Goal: Transaction & Acquisition: Subscribe to service/newsletter

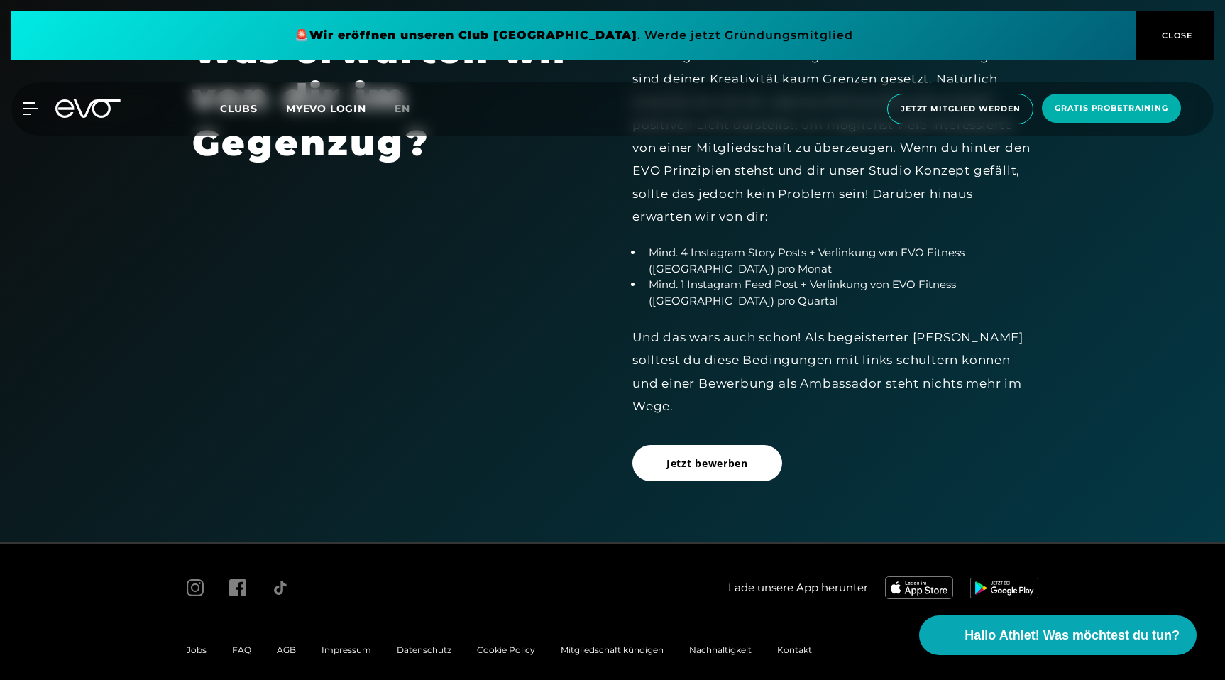
scroll to position [1835, 0]
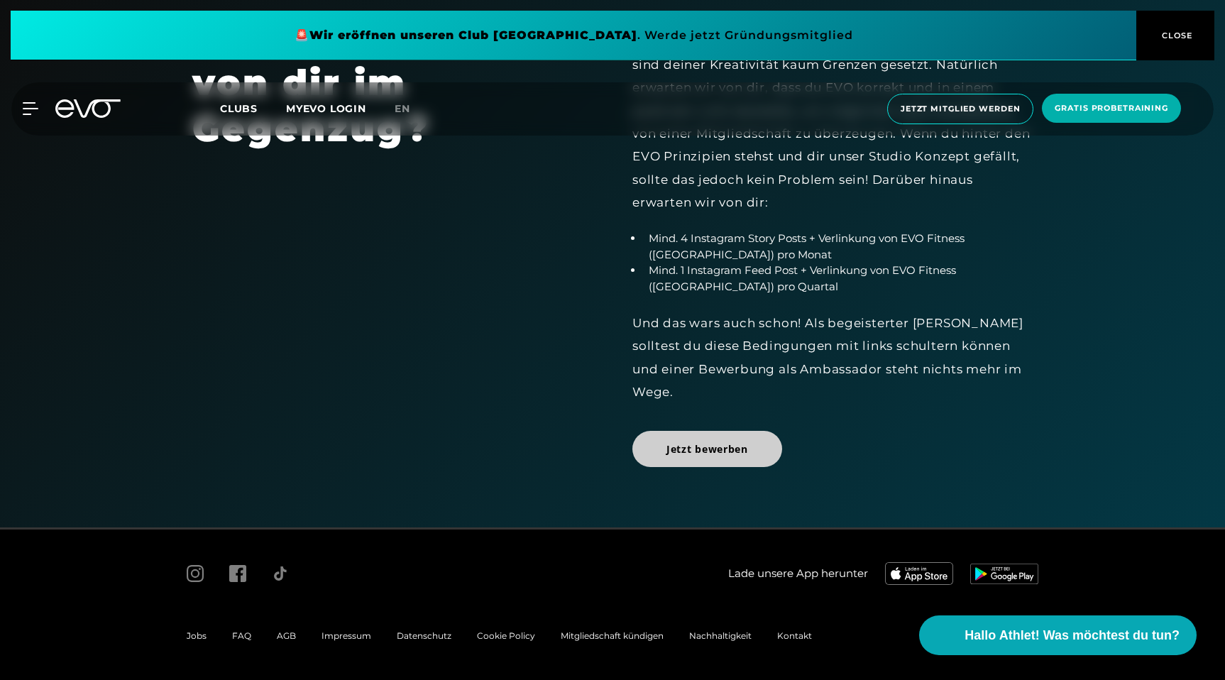
click at [732, 454] on span "Jetzt bewerben" at bounding box center [707, 448] width 82 height 15
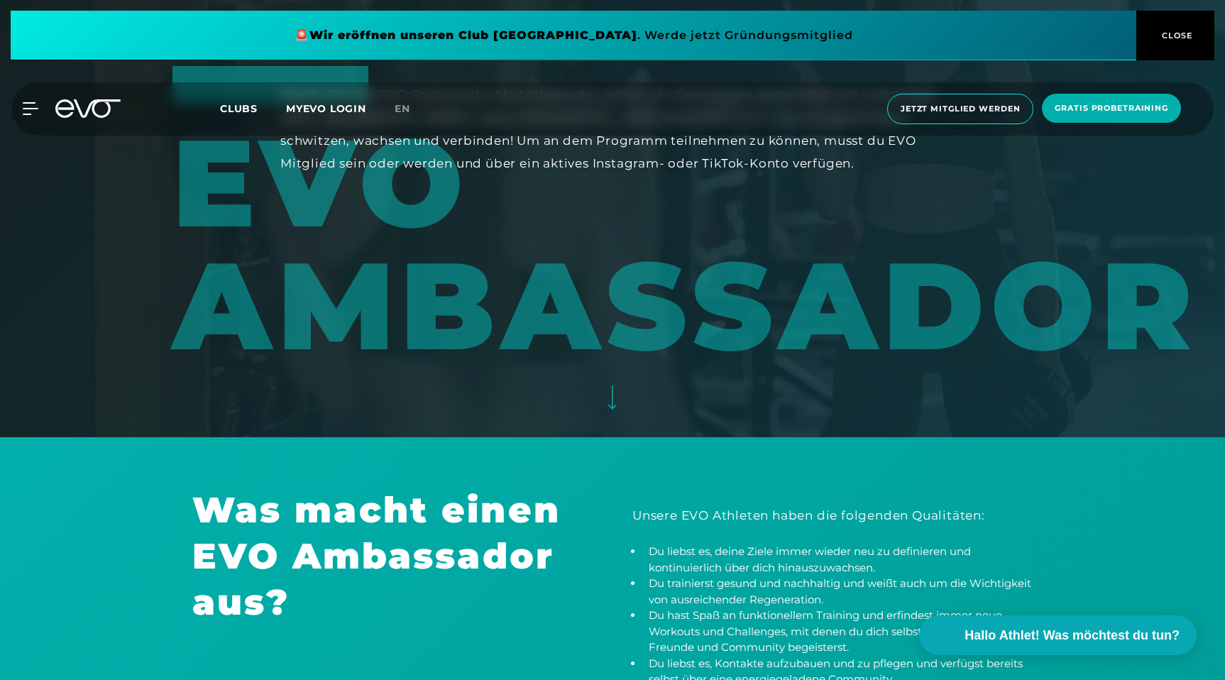
scroll to position [0, 0]
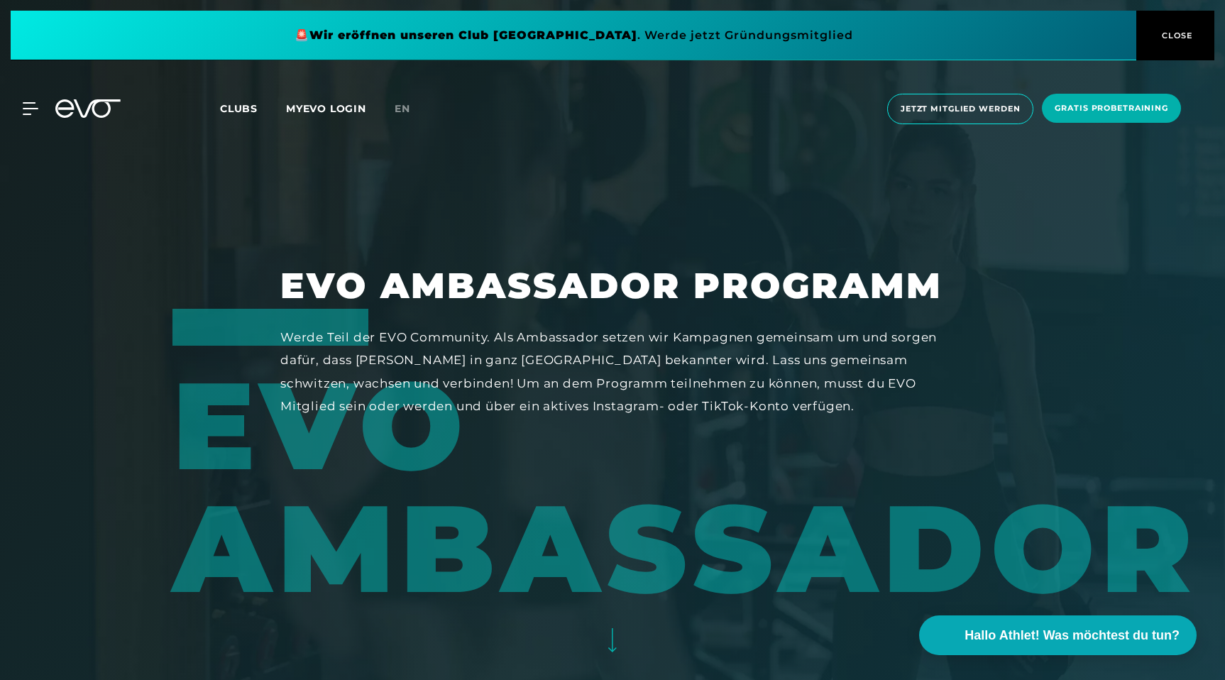
click at [1191, 36] on span "CLOSE" at bounding box center [1175, 35] width 35 height 13
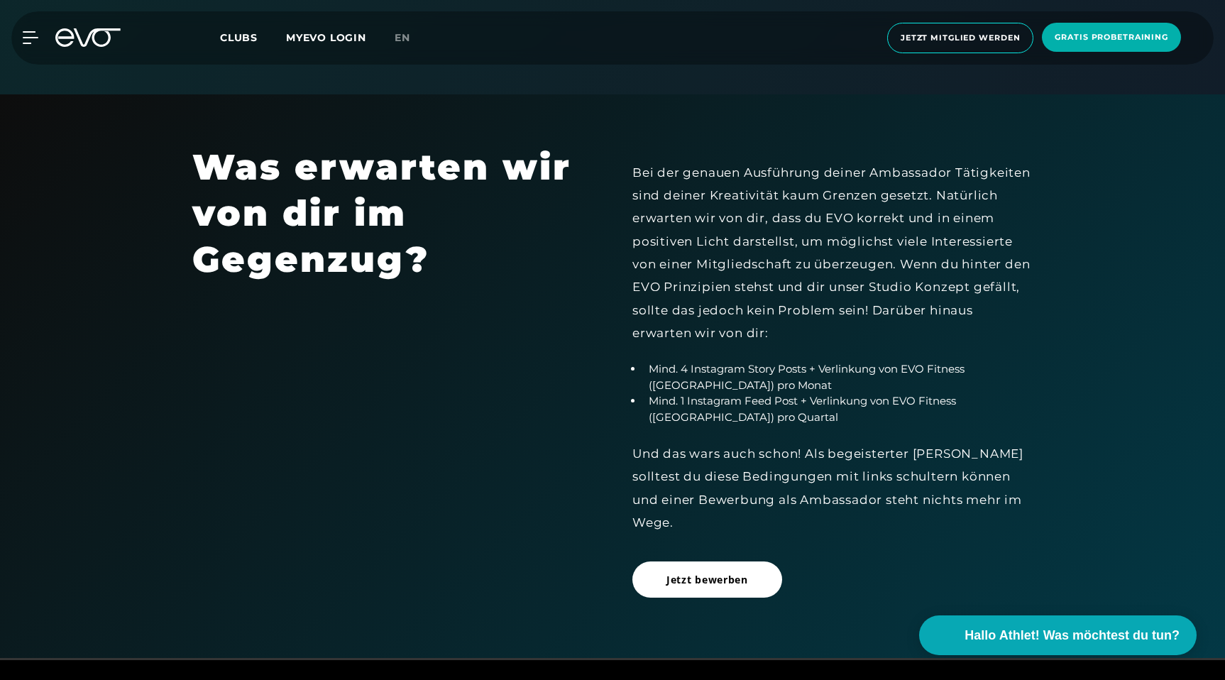
scroll to position [1835, 0]
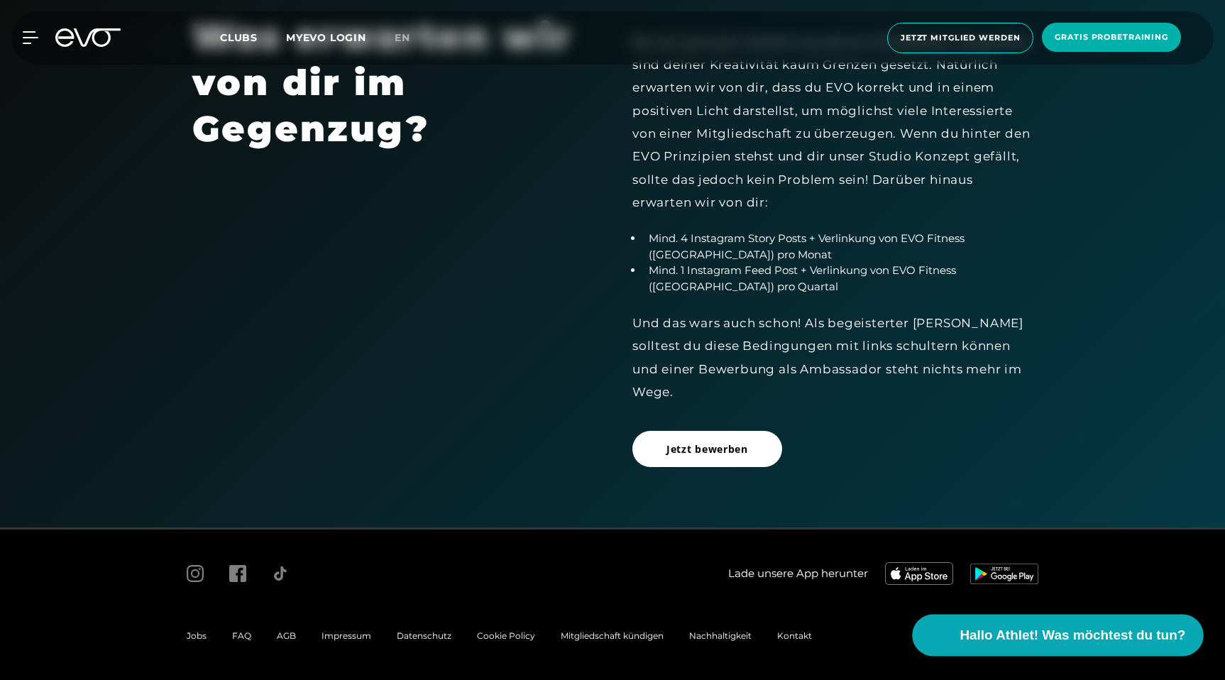
click at [1036, 632] on span "Hallo Athlet! Was möchtest du tun?" at bounding box center [1073, 635] width 226 height 20
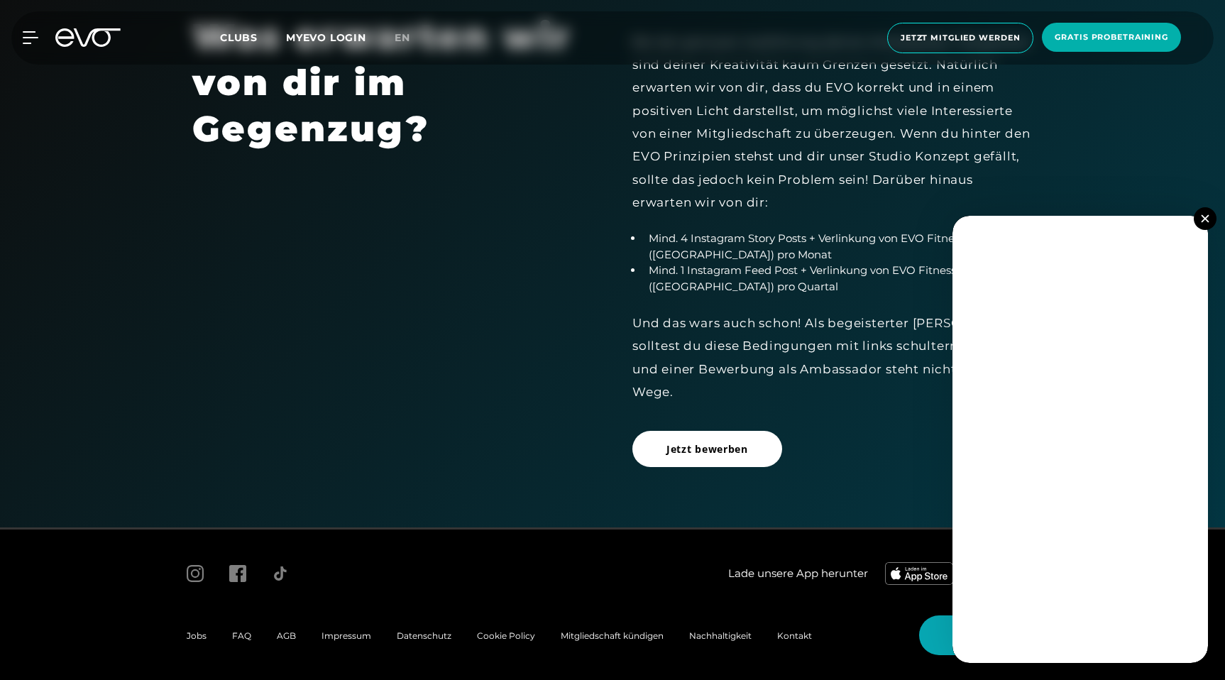
click at [1207, 221] on img at bounding box center [1205, 218] width 8 height 8
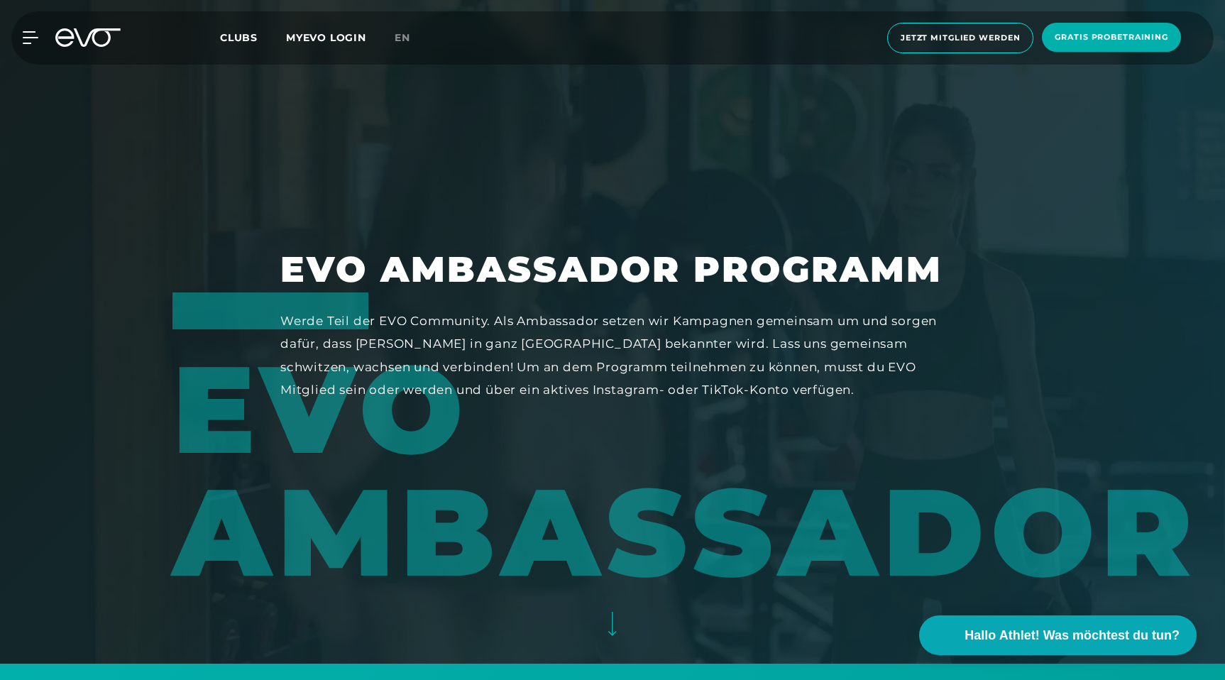
scroll to position [0, 0]
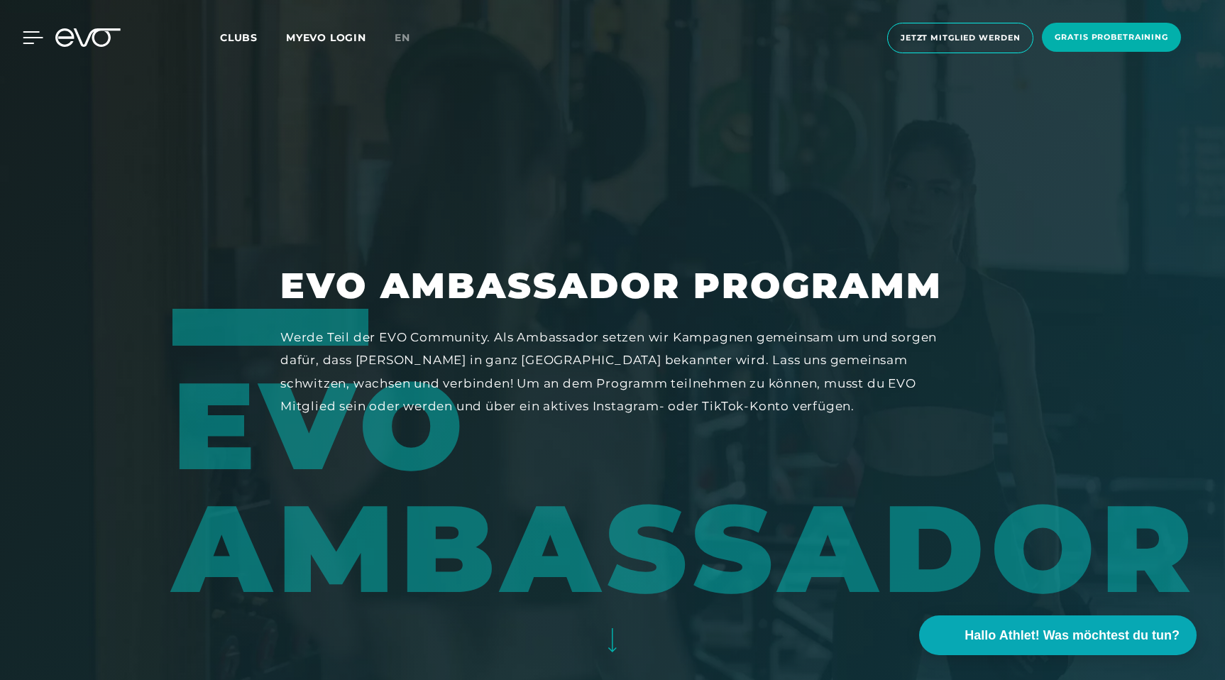
click at [31, 38] on icon at bounding box center [33, 37] width 21 height 13
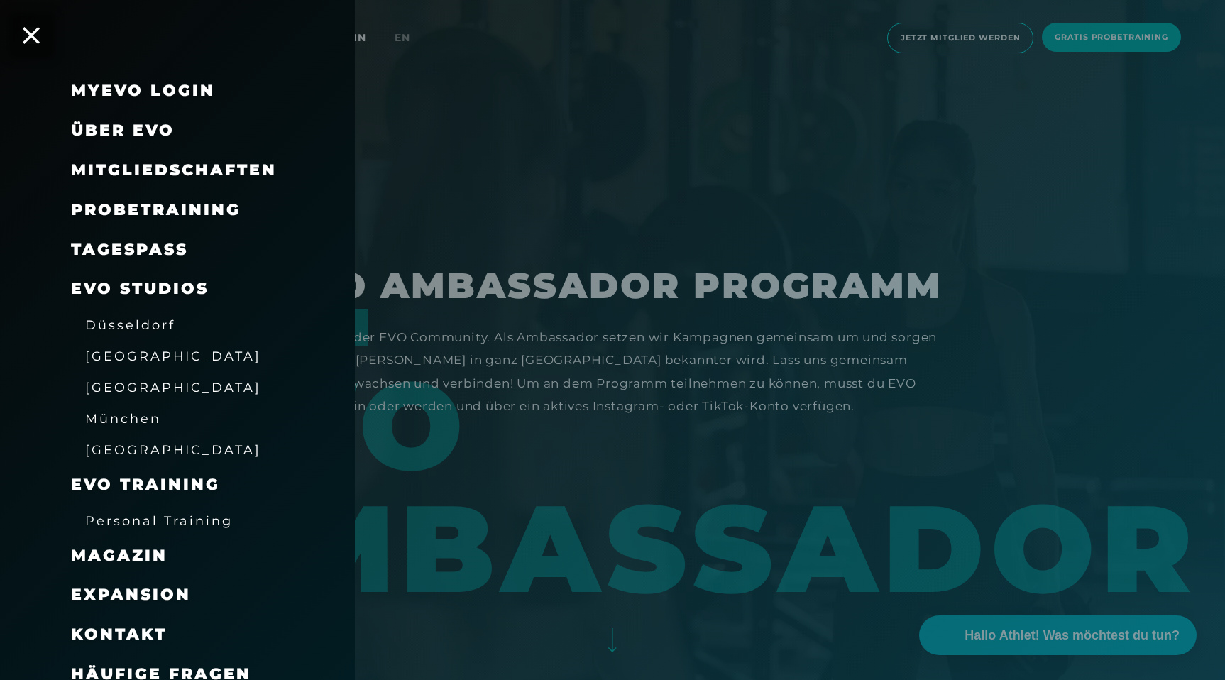
click at [120, 356] on span "[GEOGRAPHIC_DATA]" at bounding box center [173, 355] width 176 height 15
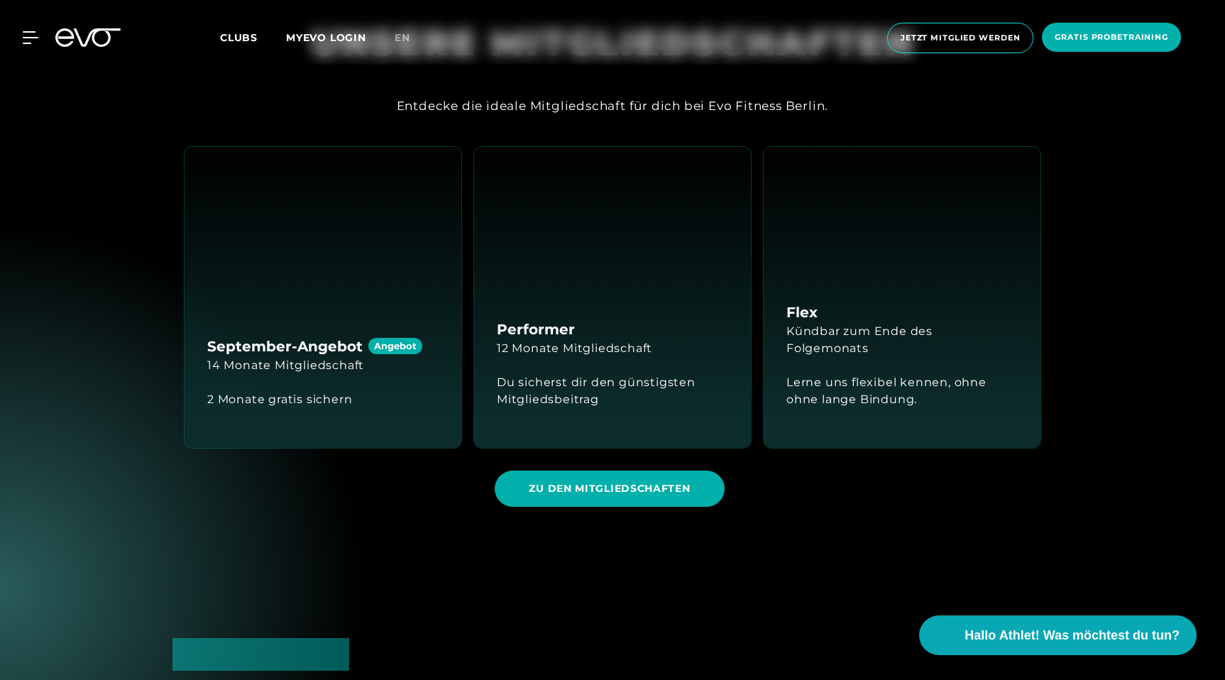
scroll to position [2208, 0]
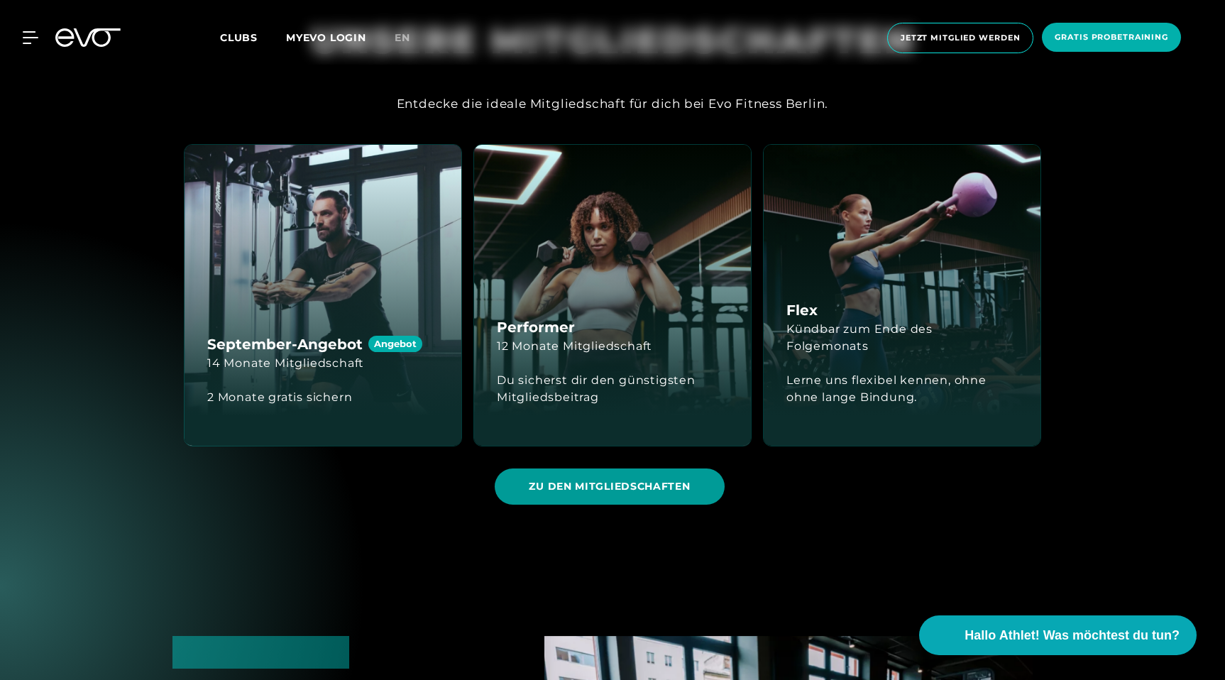
click at [644, 496] on span "ZU DEN MITGLIEDSCHAFTEN" at bounding box center [609, 486] width 229 height 36
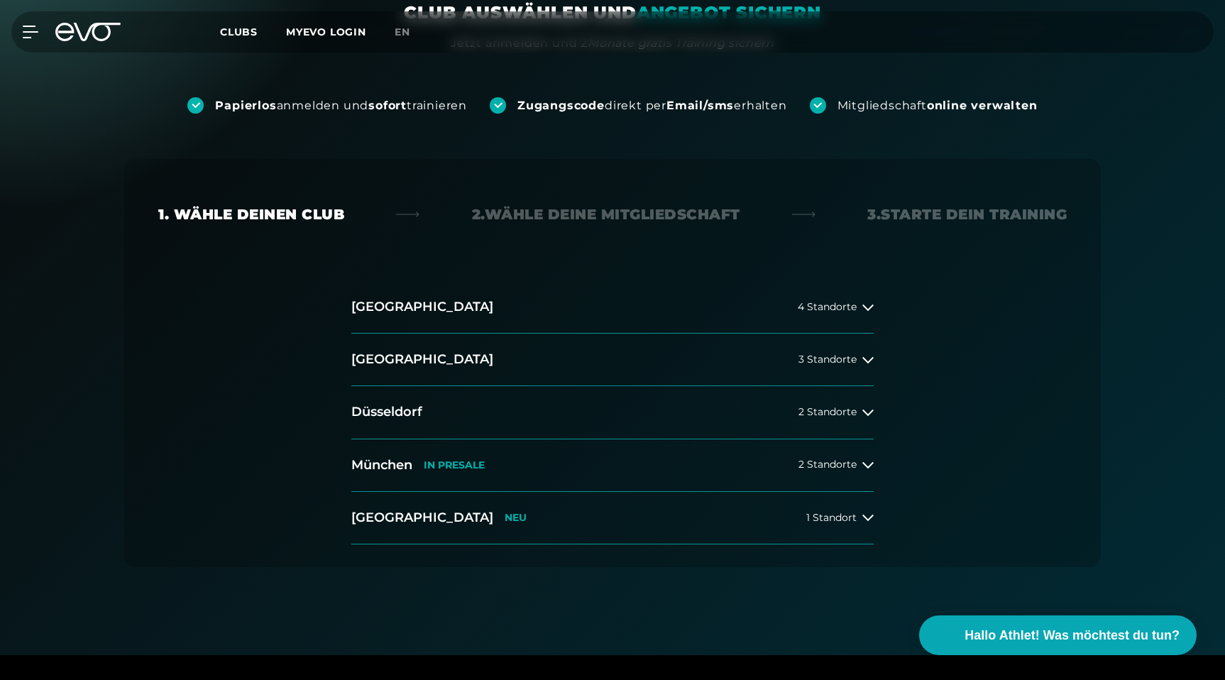
scroll to position [155, 0]
click at [865, 359] on icon at bounding box center [867, 359] width 11 height 6
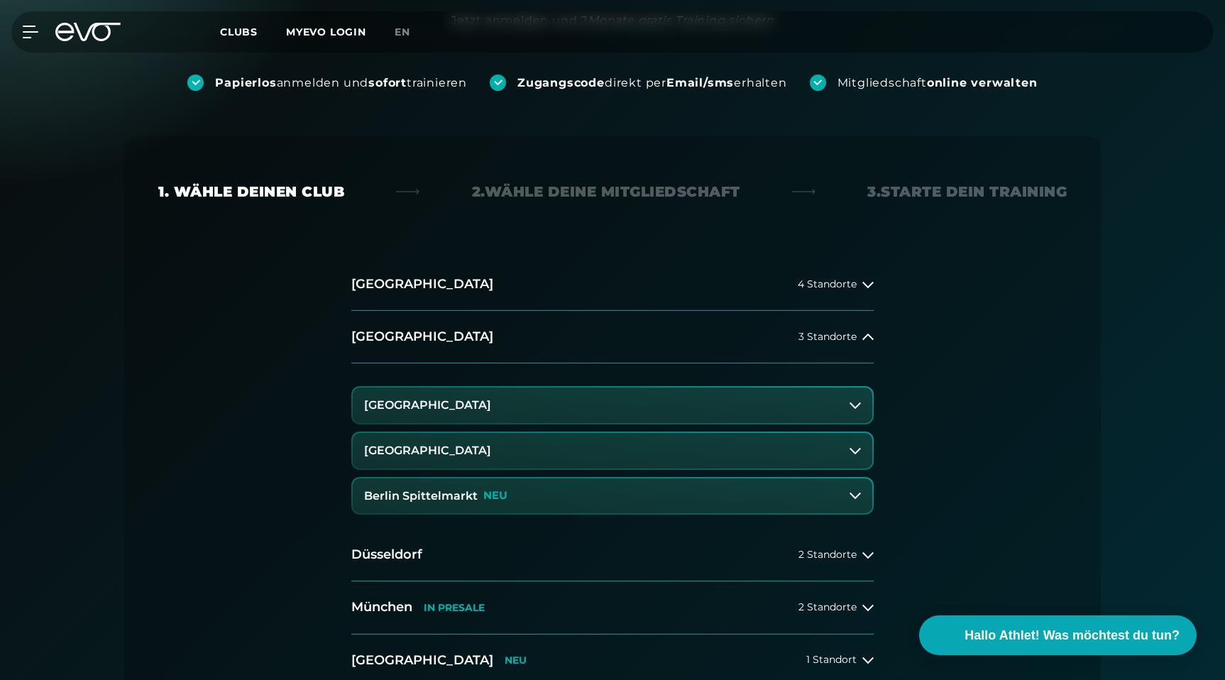
scroll to position [182, 0]
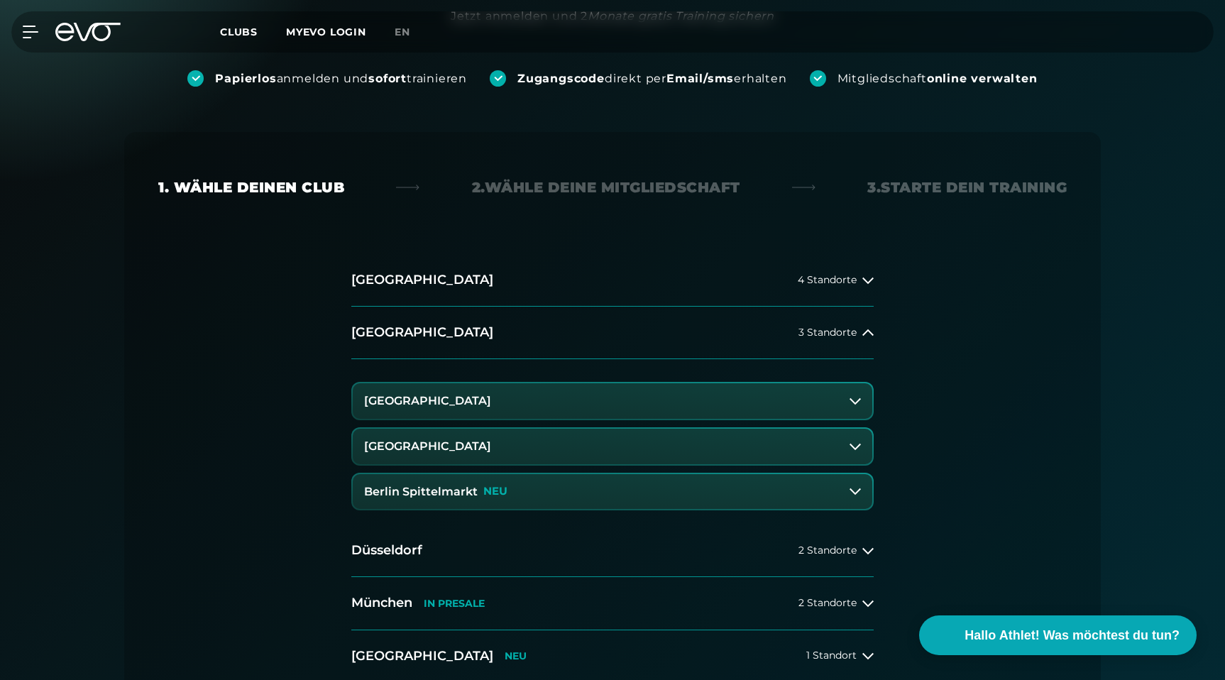
click at [852, 402] on icon at bounding box center [855, 400] width 11 height 11
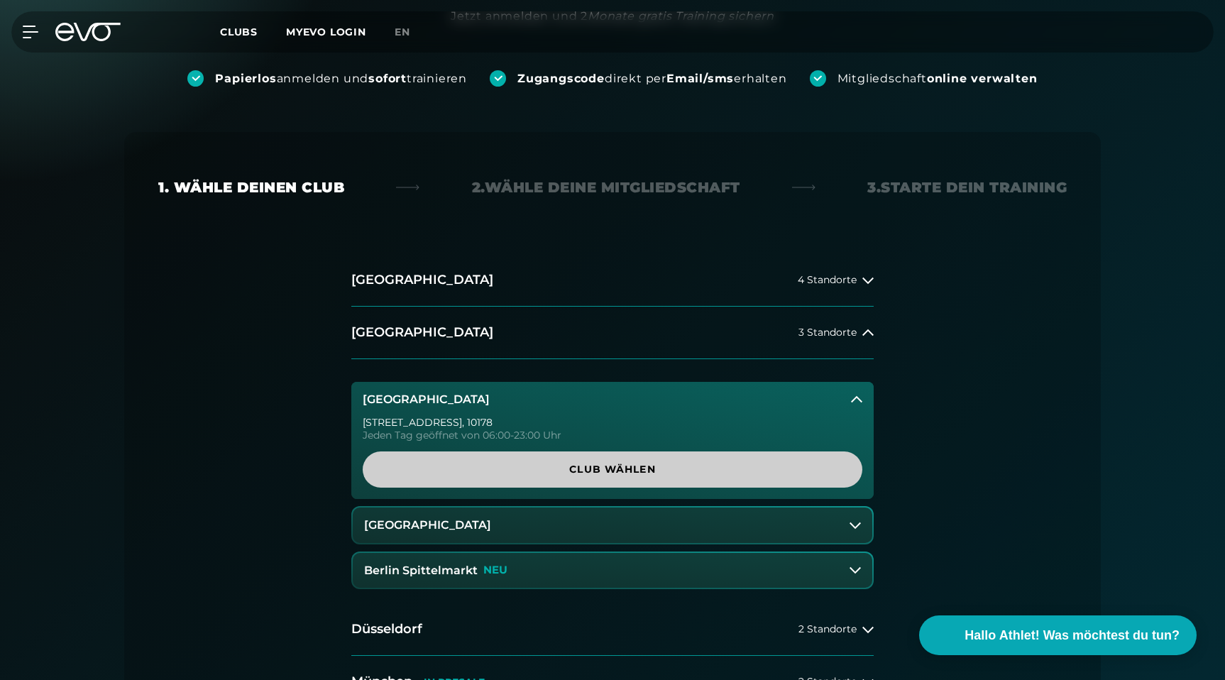
click at [830, 462] on link "Club wählen" at bounding box center [613, 469] width 500 height 36
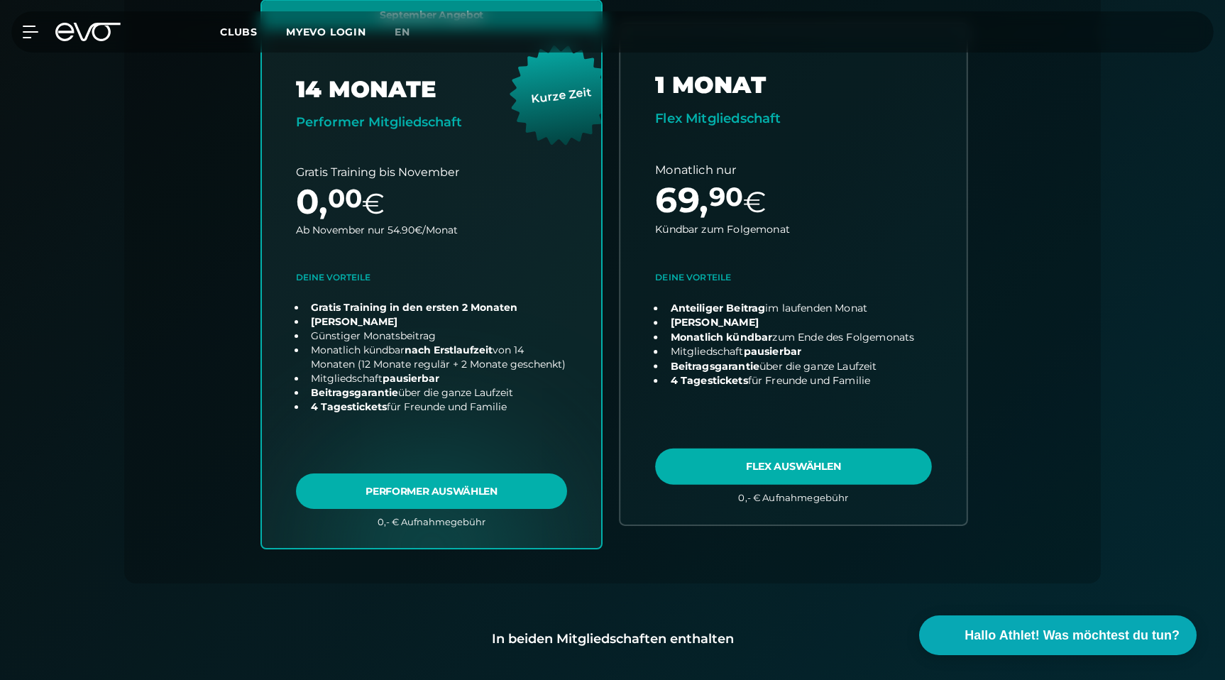
scroll to position [0, 0]
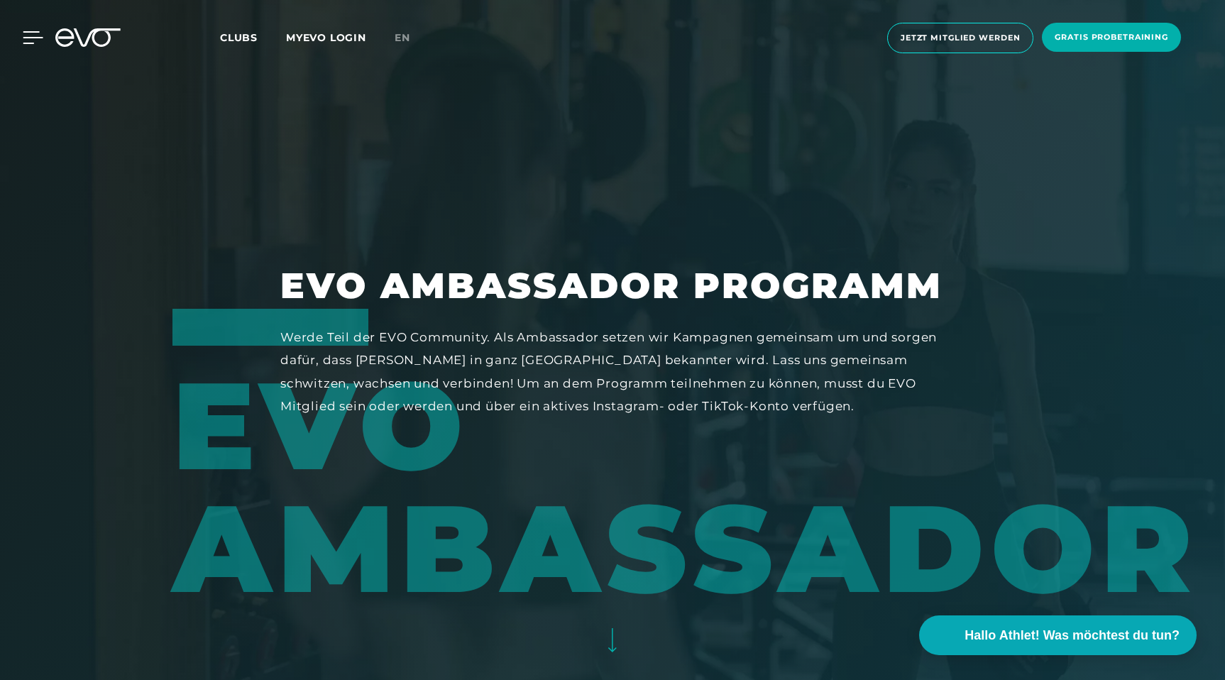
click at [37, 43] on icon at bounding box center [33, 37] width 21 height 13
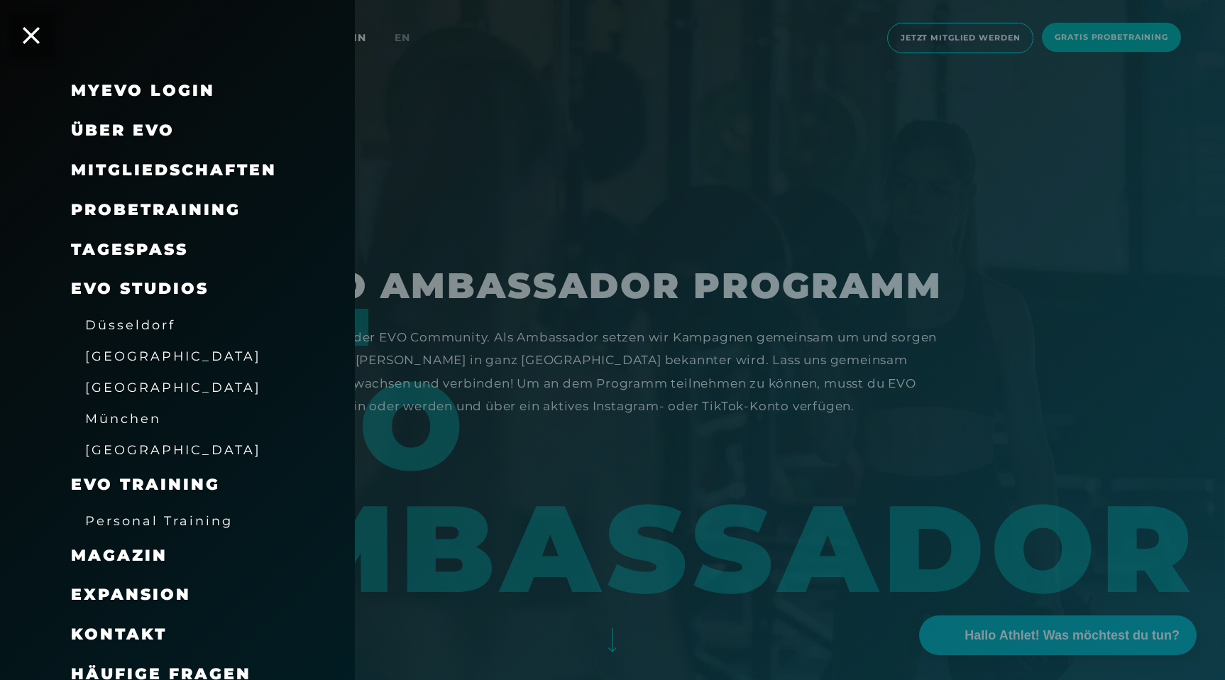
scroll to position [14, 0]
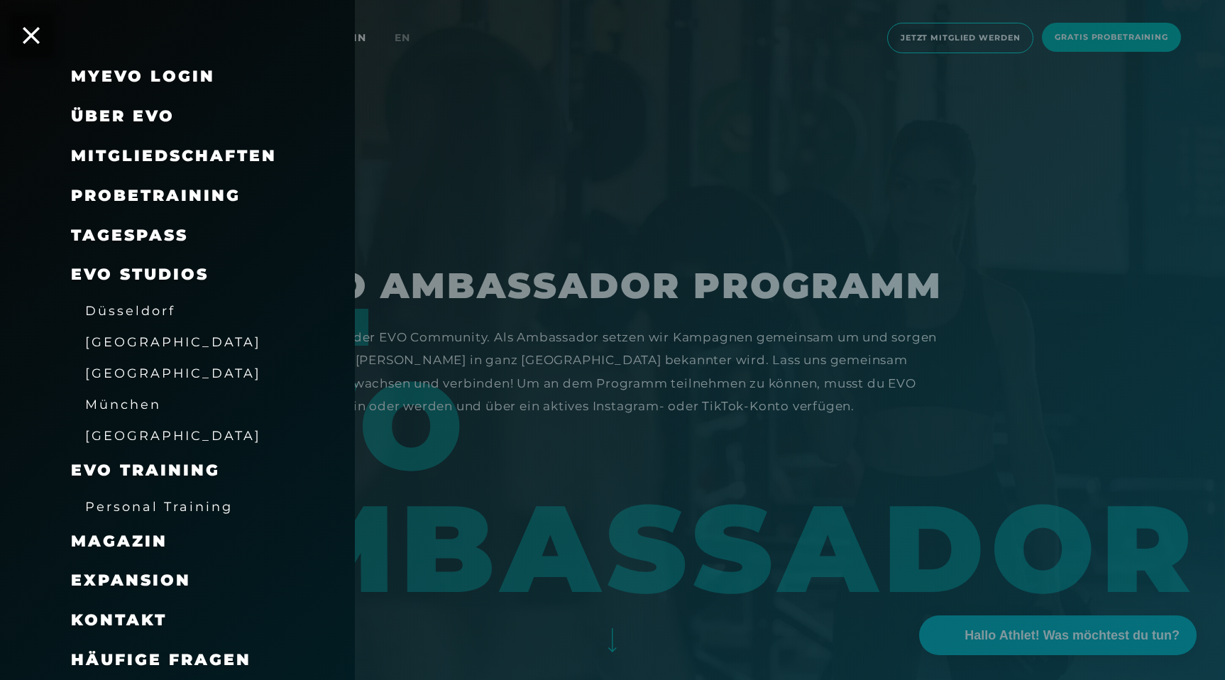
click at [118, 116] on span "Über EVO" at bounding box center [123, 115] width 104 height 19
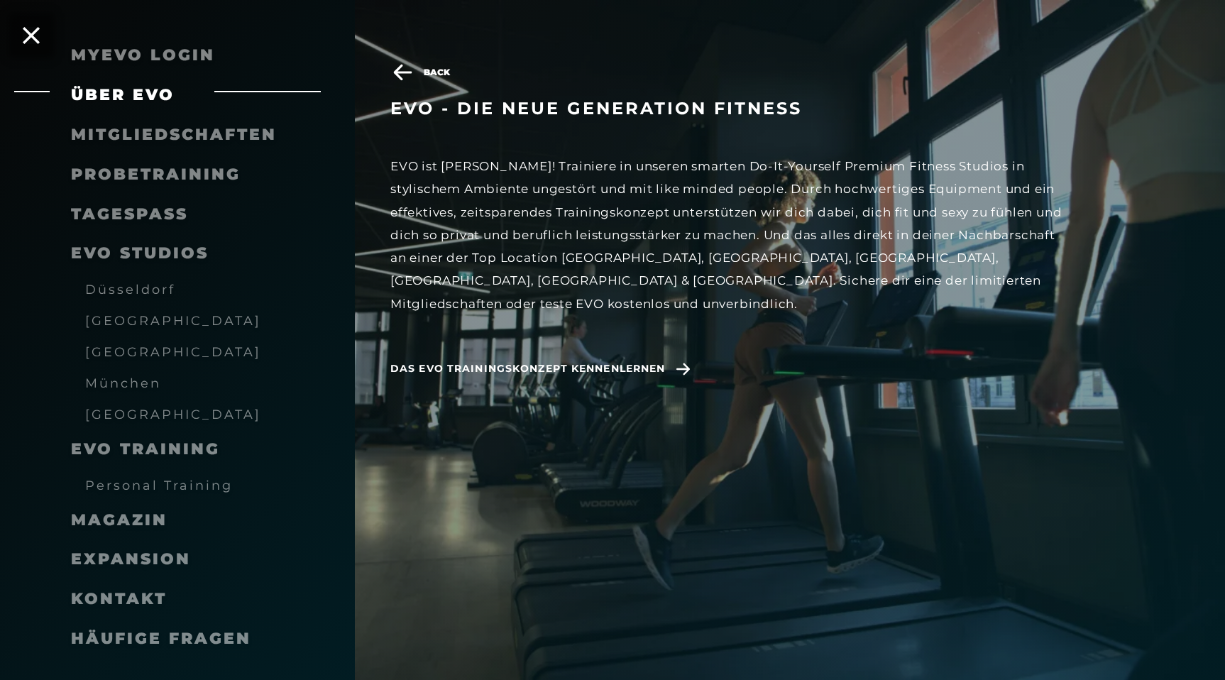
scroll to position [76, 0]
